Goal: Transaction & Acquisition: Subscribe to service/newsletter

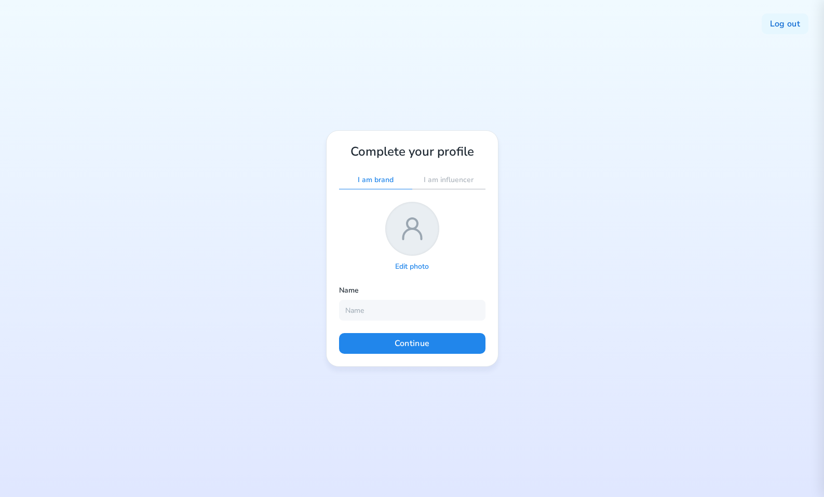
click at [610, 184] on div "Log out Complete your profile I am brand I am influencer Edit photo Name Contin…" at bounding box center [412, 248] width 824 height 497
click at [786, 23] on button "Log out" at bounding box center [784, 23] width 47 height 21
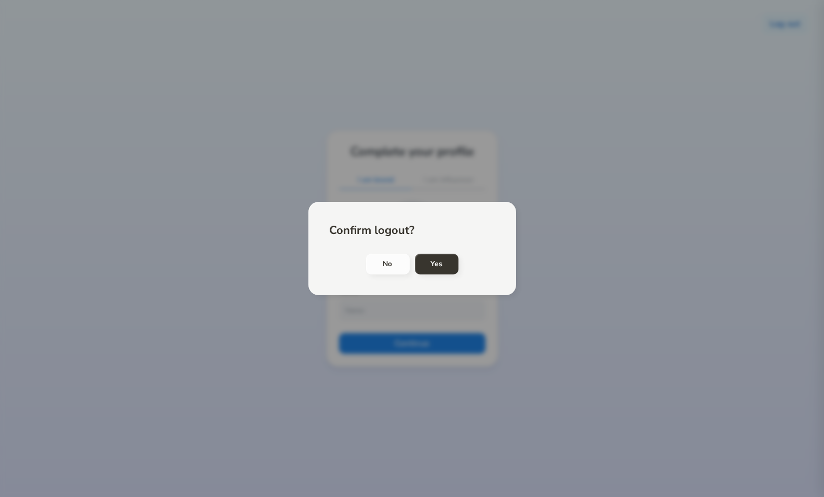
click at [553, 220] on div at bounding box center [412, 248] width 824 height 497
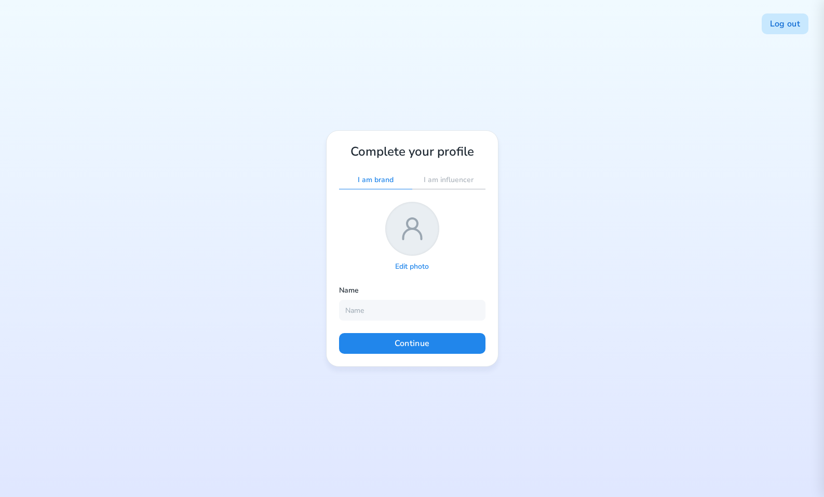
click at [793, 28] on button "Log out" at bounding box center [784, 23] width 47 height 21
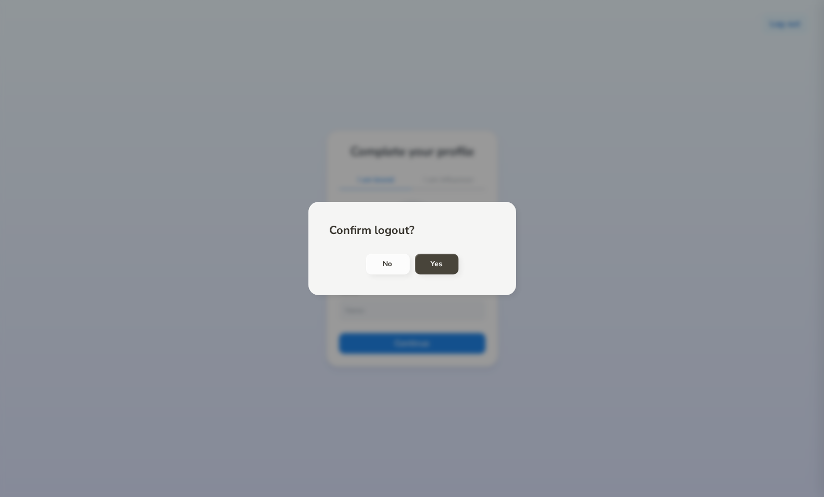
click at [437, 267] on h4 "Yes" at bounding box center [436, 264] width 12 height 12
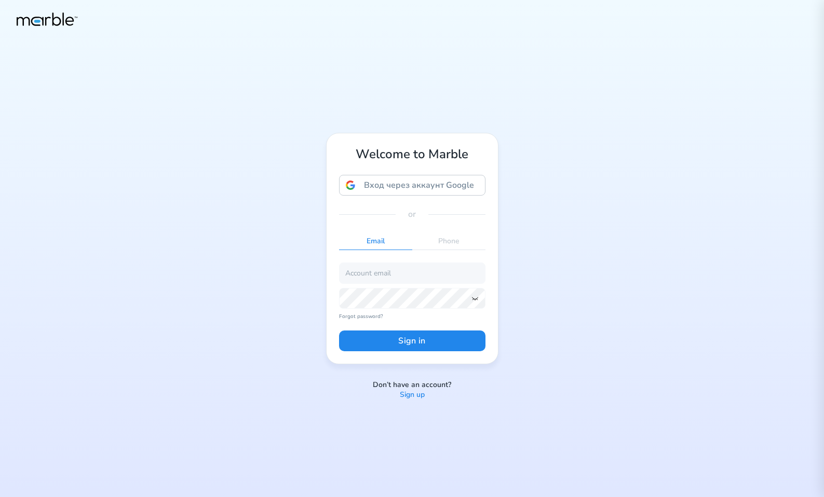
click at [417, 397] on p "Sign up" at bounding box center [412, 395] width 25 height 10
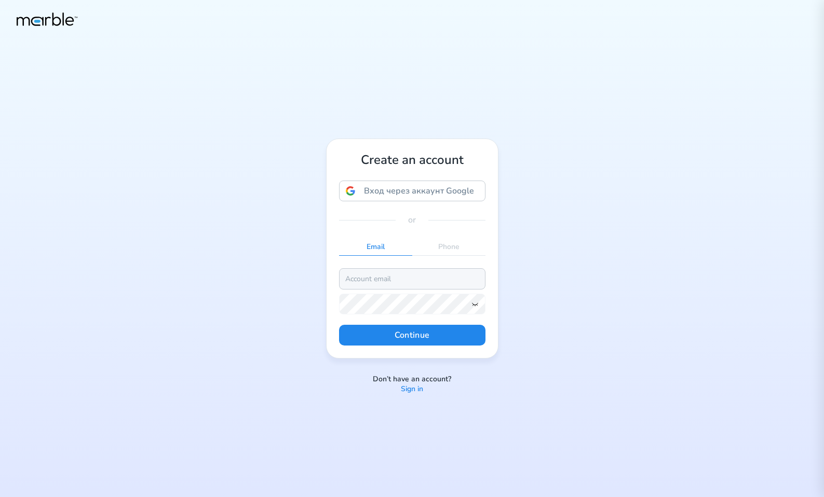
click at [403, 281] on input "email" at bounding box center [412, 278] width 146 height 21
click at [382, 278] on input "markouski.u@gmail.com" at bounding box center [412, 278] width 146 height 21
type input "markouski.u+894873598@gmail.com"
click at [476, 300] on icon at bounding box center [475, 304] width 8 height 8
click at [461, 337] on button "Continue" at bounding box center [412, 335] width 146 height 21
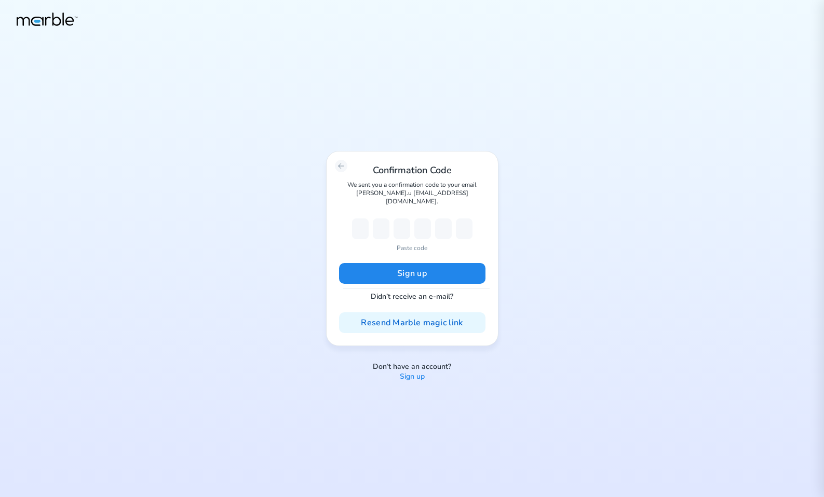
click at [597, 269] on div "Confirmation Code We sent you a confirmation code to your email markouski.u 894…" at bounding box center [412, 248] width 824 height 497
click at [421, 381] on div "Confirmation Code We sent you a confirmation code to your email markouski.u 894…" at bounding box center [412, 248] width 824 height 497
click at [421, 372] on p "Sign up" at bounding box center [412, 377] width 25 height 10
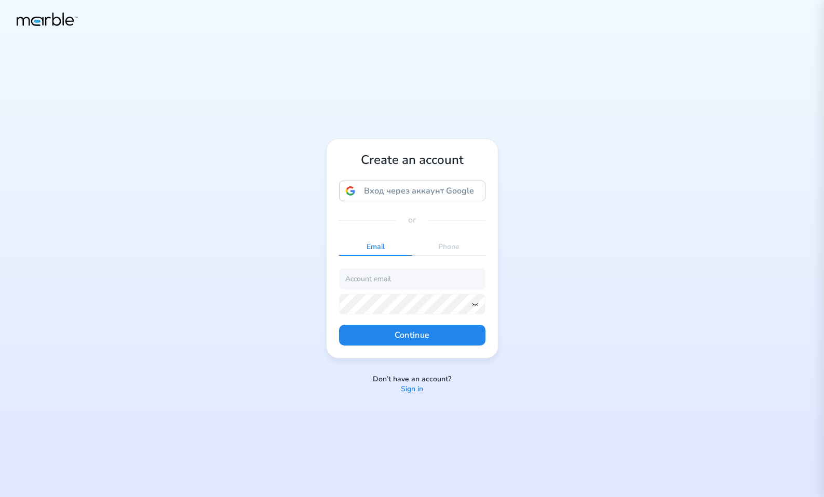
click at [557, 216] on div "Create an account Вход через аккаунт Google Вход через аккаунт Google. Откроетс…" at bounding box center [412, 248] width 824 height 497
click at [404, 278] on input "email" at bounding box center [412, 278] width 146 height 21
click at [383, 278] on input "[EMAIL_ADDRESS][DOMAIN_NAME]" at bounding box center [412, 278] width 146 height 21
type input "[EMAIL_ADDRESS][DOMAIN_NAME]"
click at [472, 304] on icon at bounding box center [475, 304] width 8 height 8
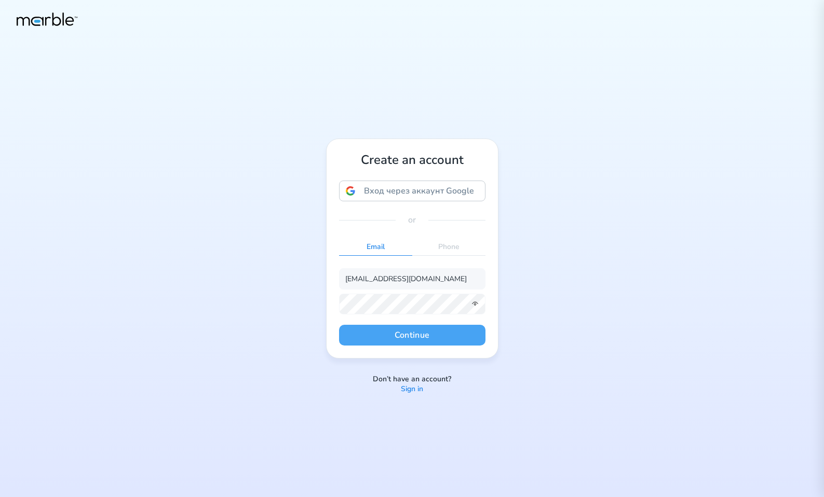
click at [465, 333] on button "Continue" at bounding box center [412, 335] width 146 height 21
click at [449, 335] on button "Continue" at bounding box center [412, 335] width 146 height 21
